Goal: Transaction & Acquisition: Purchase product/service

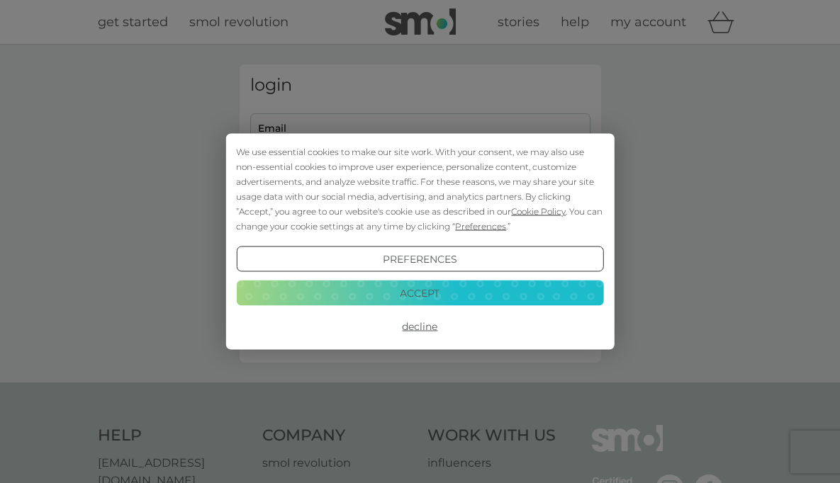
click at [429, 325] on button "Decline" at bounding box center [419, 327] width 367 height 26
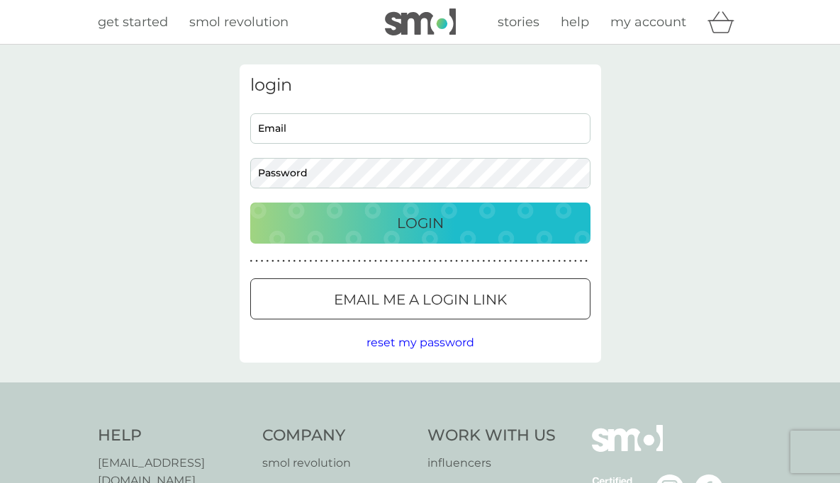
click at [344, 129] on input "Email" at bounding box center [420, 128] width 340 height 30
type input "alicia.hickey1@gmail.com"
click at [250, 203] on button "Login" at bounding box center [420, 223] width 340 height 41
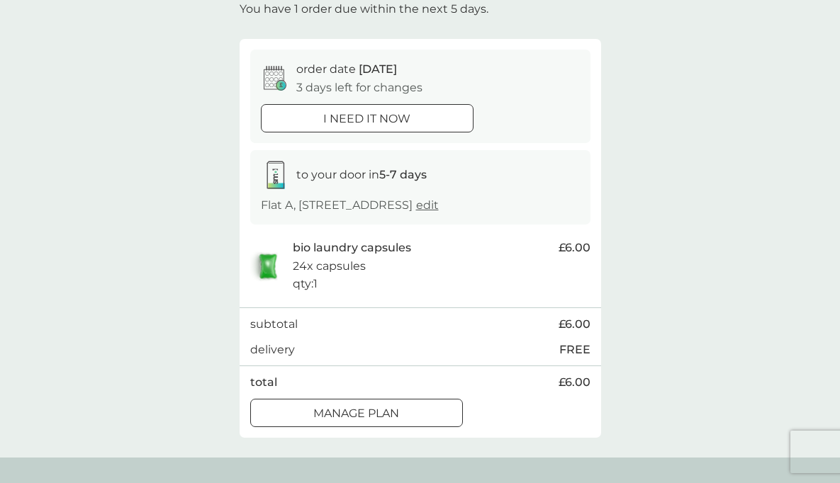
scroll to position [128, 0]
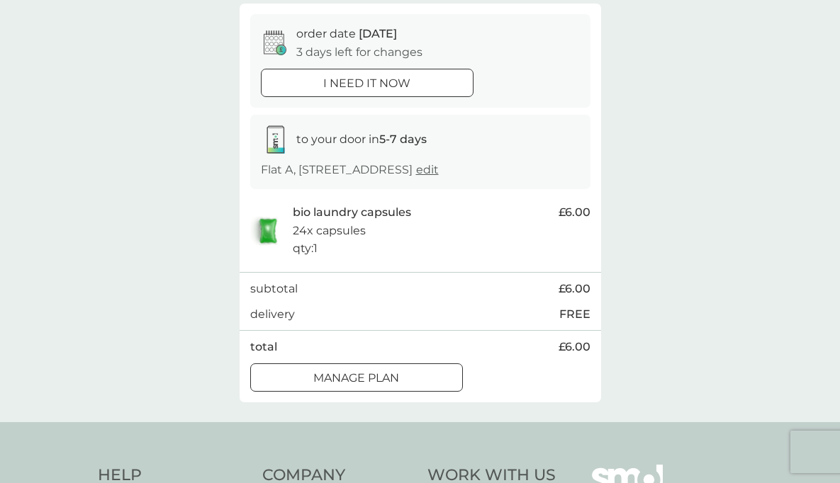
click at [407, 387] on div "Manage plan" at bounding box center [356, 378] width 211 height 18
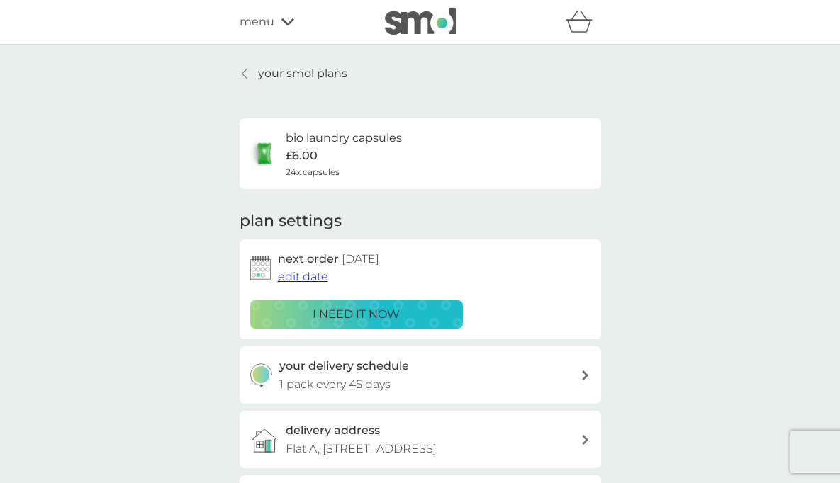
click at [242, 77] on icon at bounding box center [245, 73] width 6 height 11
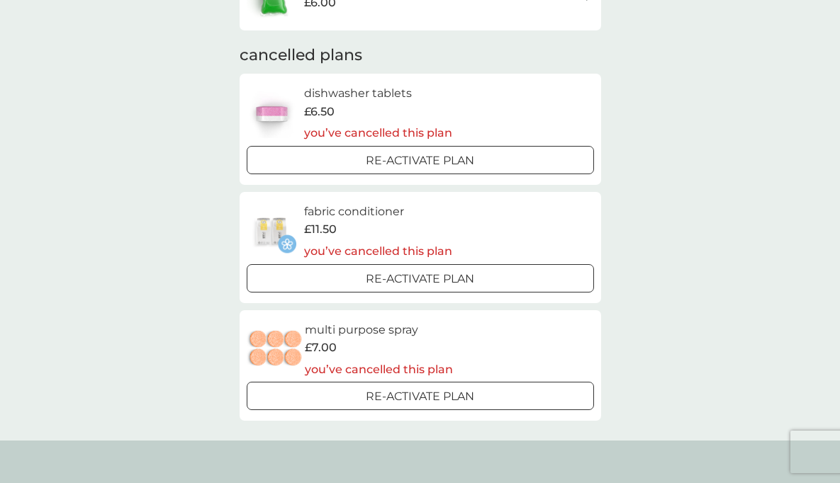
scroll to position [240, 0]
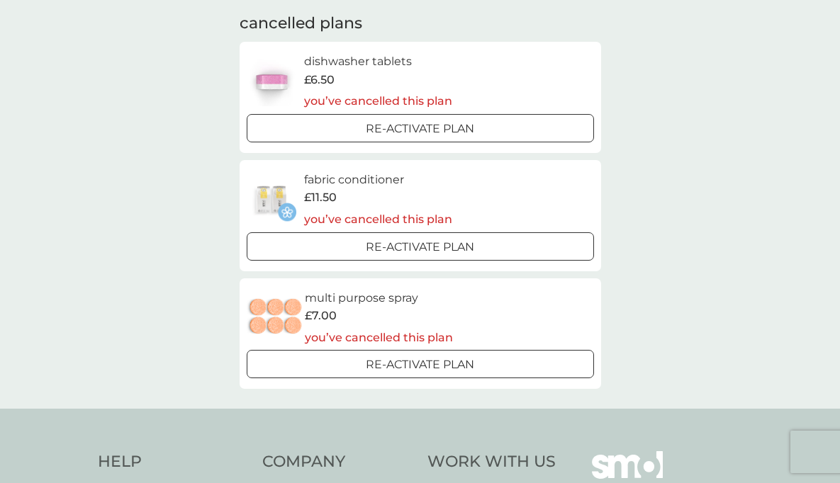
click at [476, 250] on div "Re-activate Plan" at bounding box center [420, 247] width 336 height 18
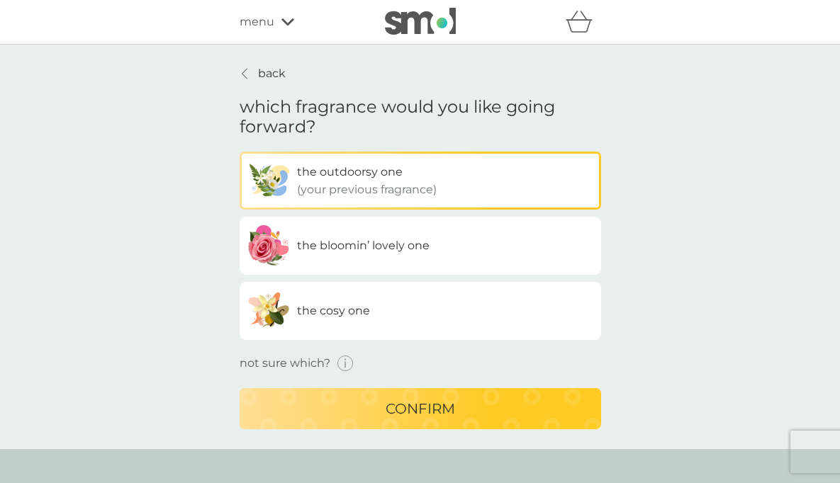
click at [497, 253] on label "the bloomin’ lovely one" at bounding box center [420, 246] width 361 height 58
click at [240, 152] on input "the bloomin’ lovely one" at bounding box center [240, 152] width 0 height 0
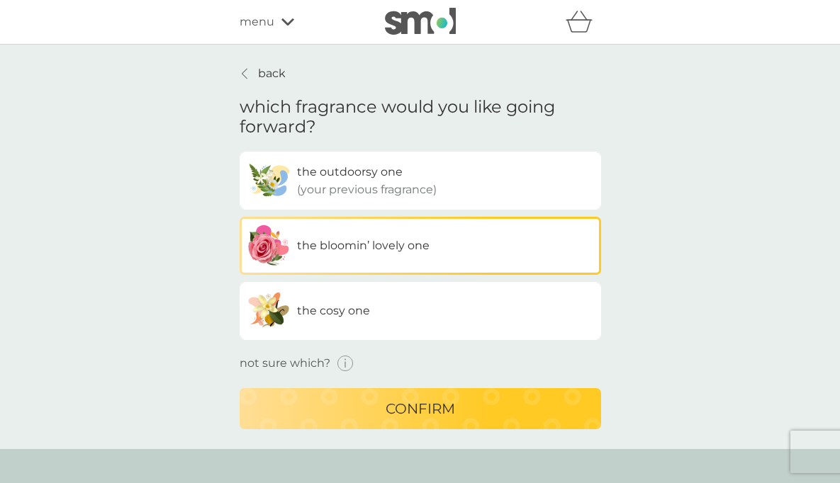
click at [347, 360] on icon "button" at bounding box center [345, 364] width 16 height 16
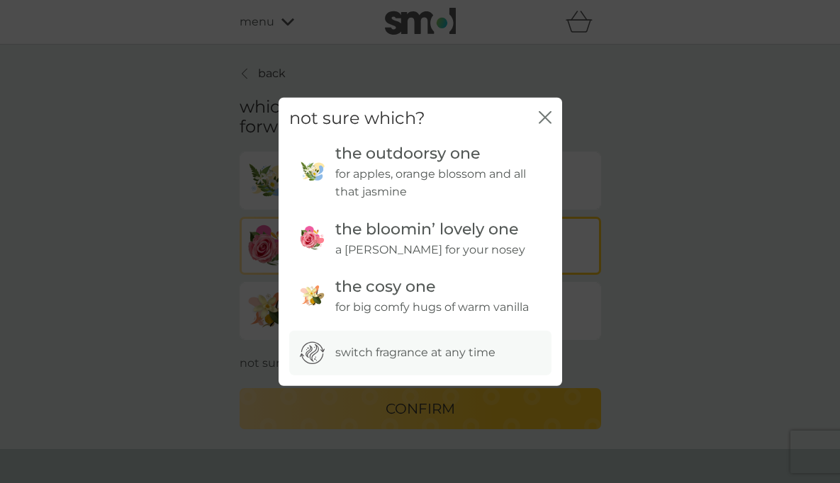
click at [548, 117] on icon "close" at bounding box center [545, 117] width 13 height 13
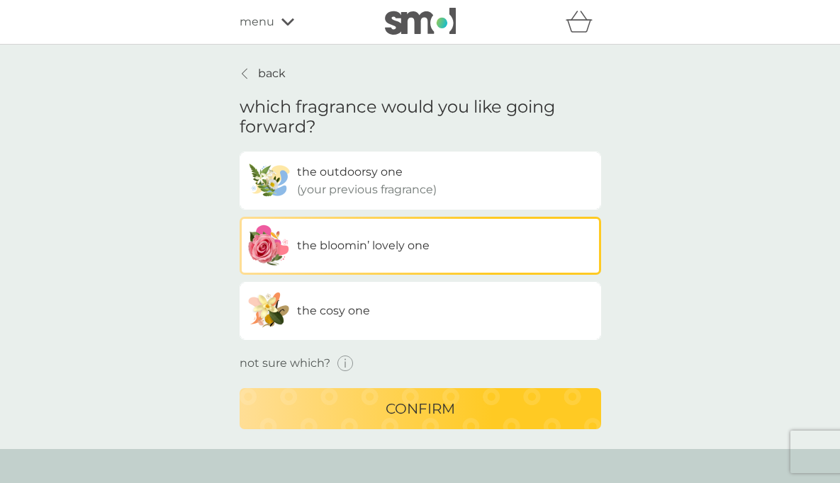
click at [402, 300] on label "the cosy one" at bounding box center [420, 311] width 361 height 58
click at [240, 152] on input "the cosy one" at bounding box center [240, 152] width 0 height 0
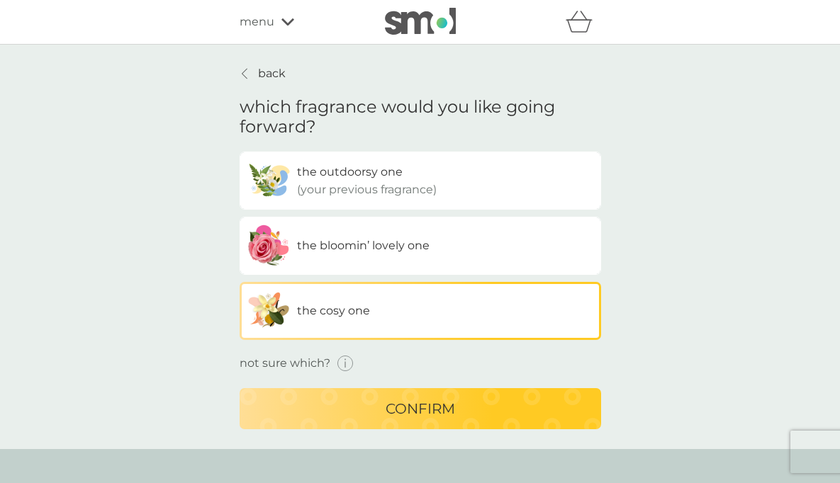
click at [399, 419] on p "confirm" at bounding box center [419, 409] width 69 height 23
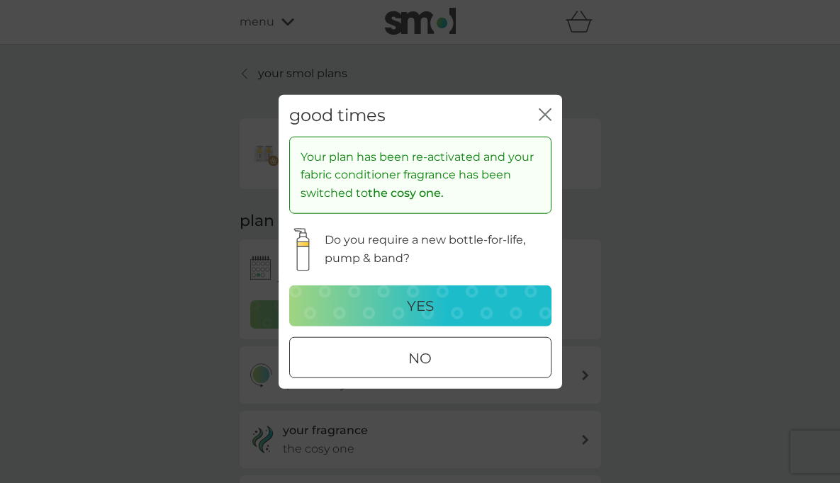
click at [499, 301] on div "yes" at bounding box center [420, 305] width 234 height 23
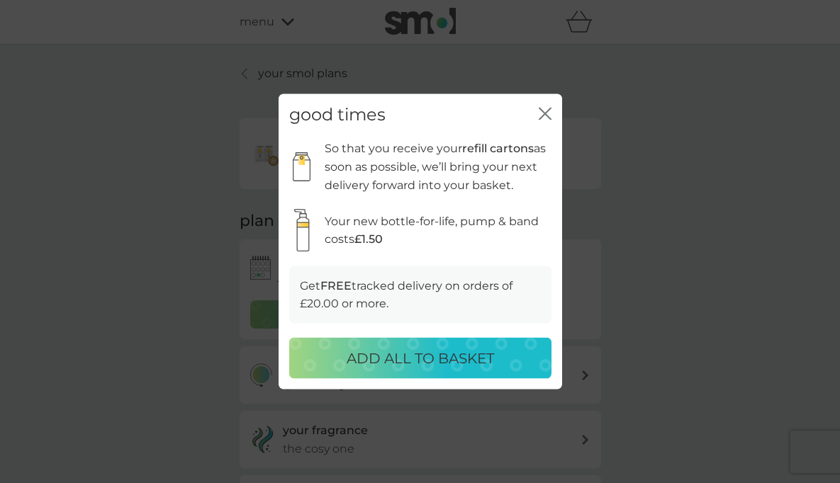
click at [429, 366] on p "ADD ALL TO BASKET" at bounding box center [420, 358] width 147 height 23
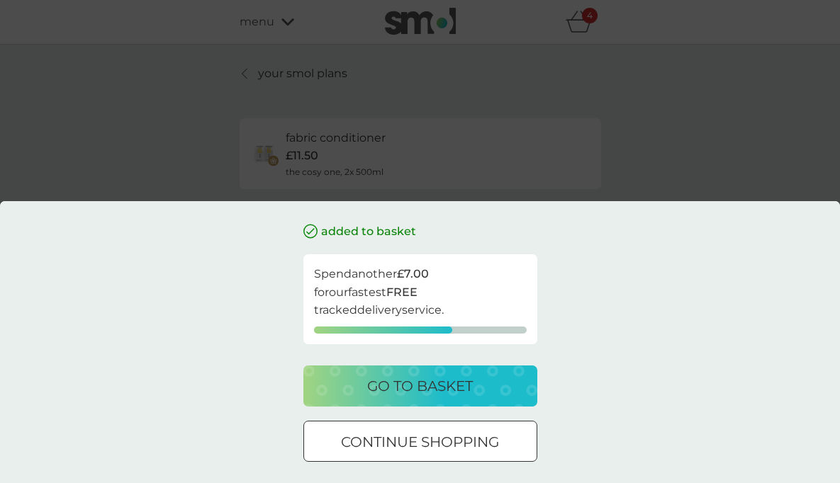
click at [435, 389] on p "go to basket" at bounding box center [420, 386] width 106 height 23
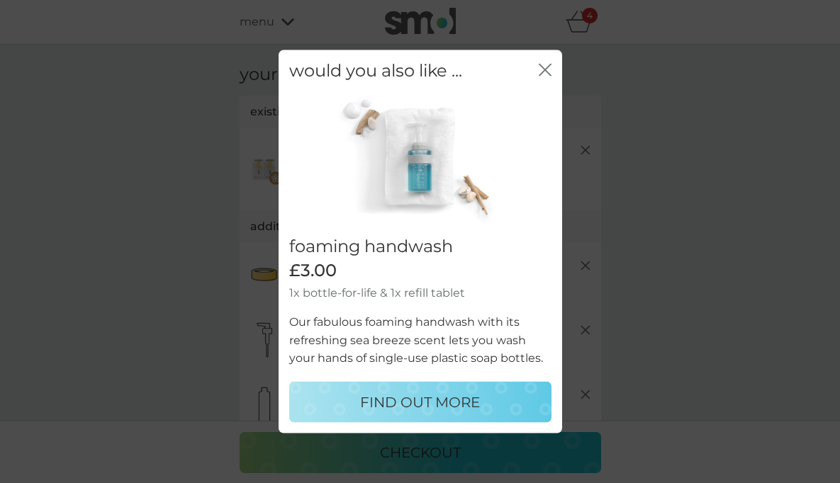
click at [539, 66] on icon "close" at bounding box center [545, 70] width 13 height 13
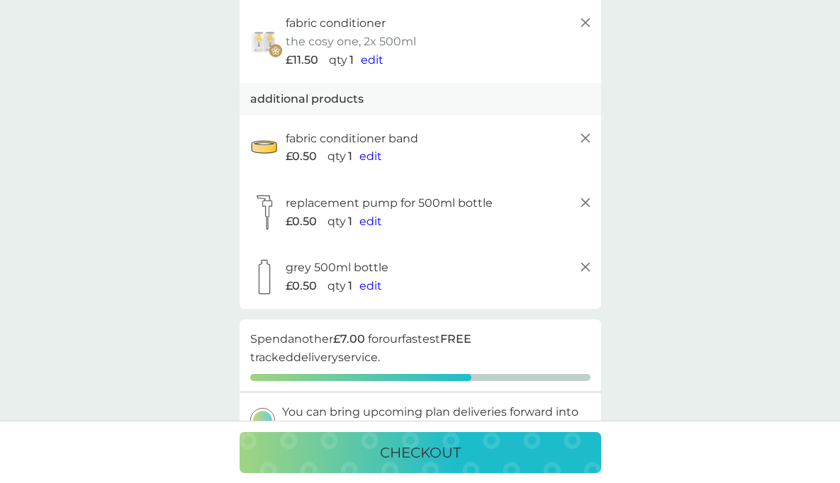
scroll to position [134, 0]
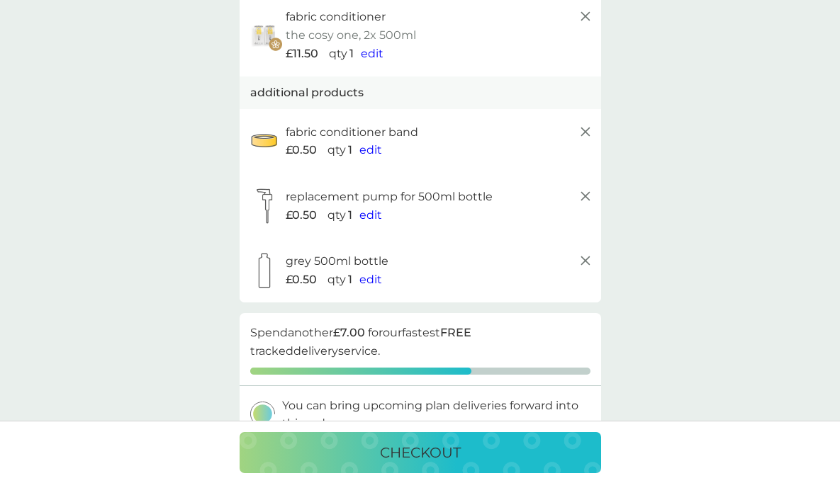
click at [436, 454] on p "checkout" at bounding box center [420, 452] width 81 height 23
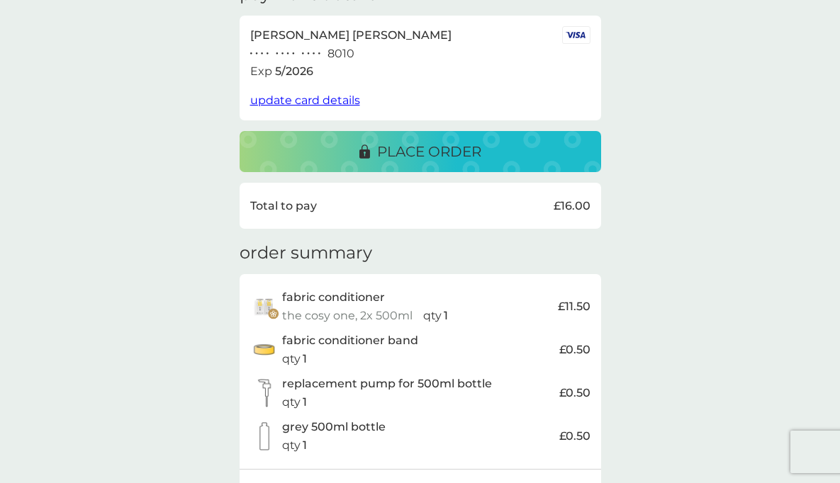
scroll to position [263, 0]
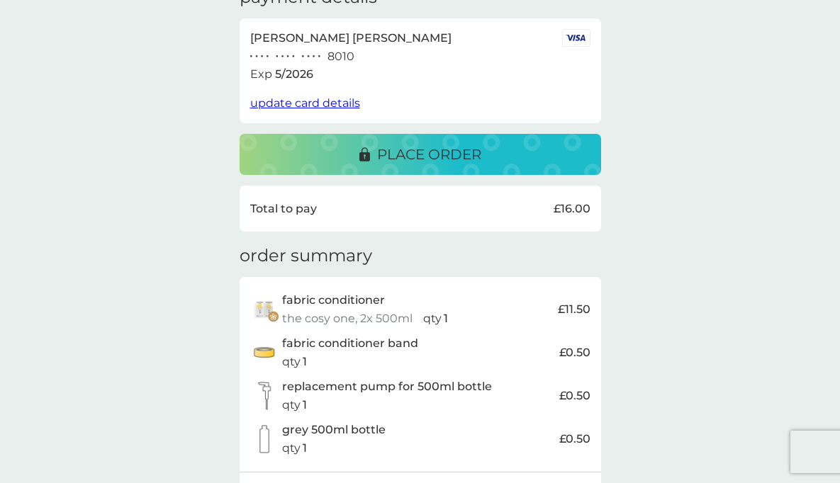
click at [301, 105] on span "update card details" at bounding box center [305, 102] width 110 height 13
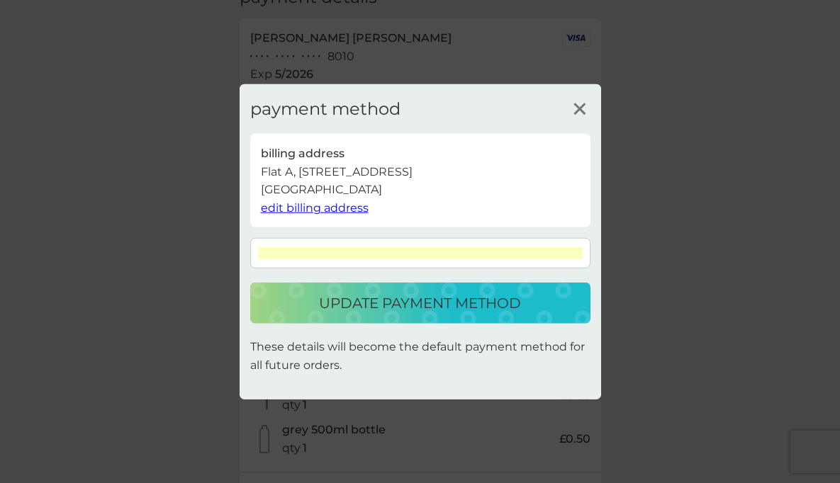
click at [432, 311] on p "update payment method" at bounding box center [420, 303] width 202 height 23
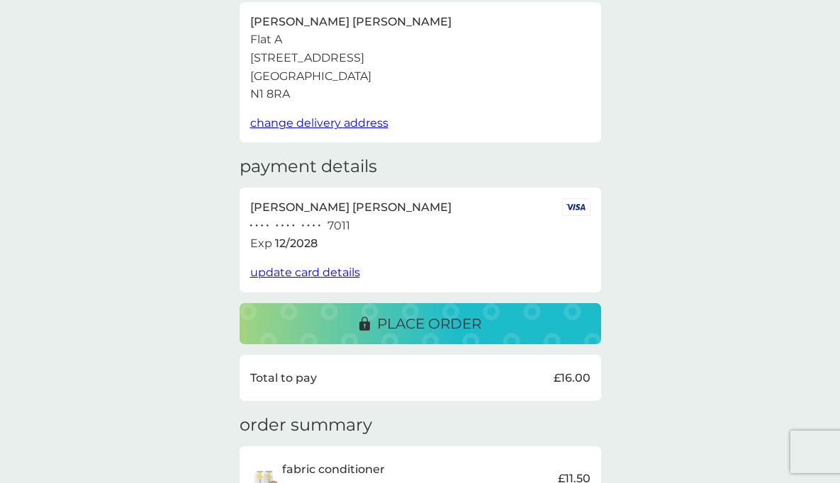
scroll to position [93, 0]
click at [402, 333] on p "place order" at bounding box center [429, 324] width 104 height 23
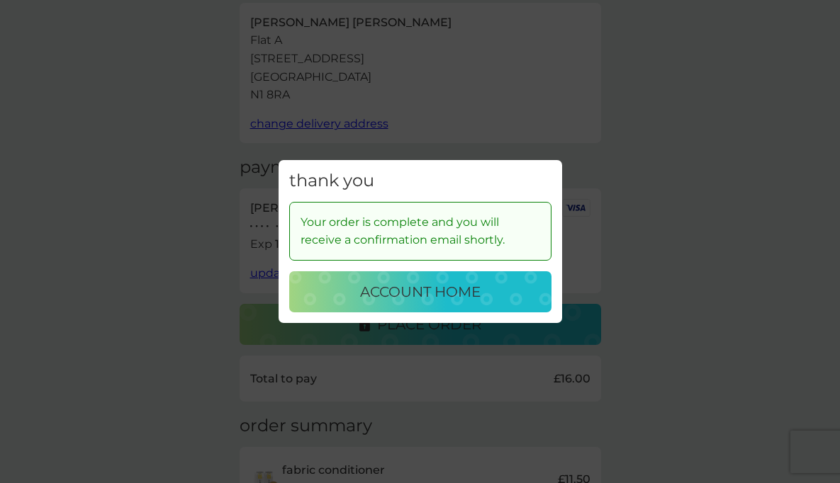
click at [449, 298] on p "account home" at bounding box center [420, 292] width 120 height 23
